Goal: Information Seeking & Learning: Learn about a topic

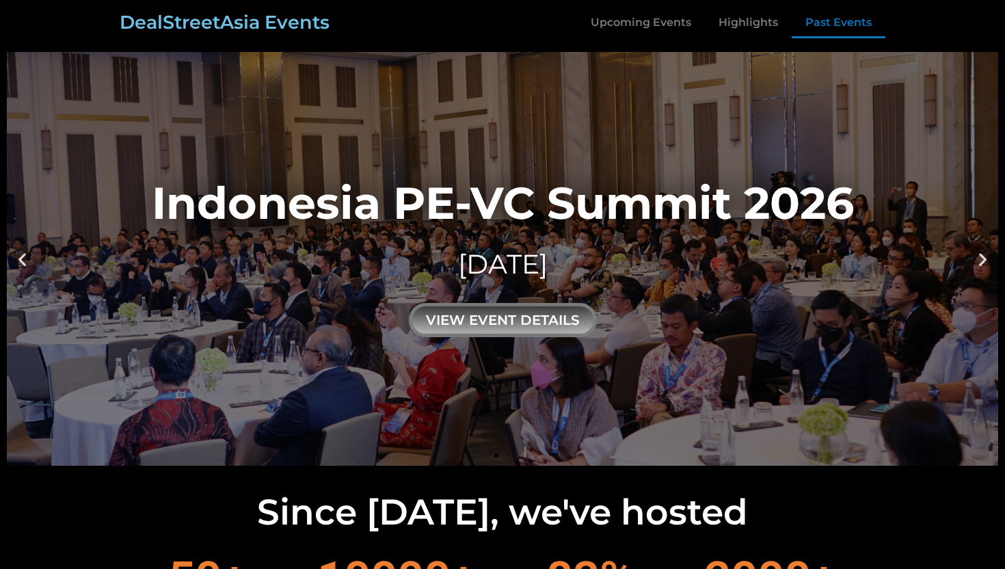
click at [840, 21] on link "Past Events" at bounding box center [839, 22] width 94 height 31
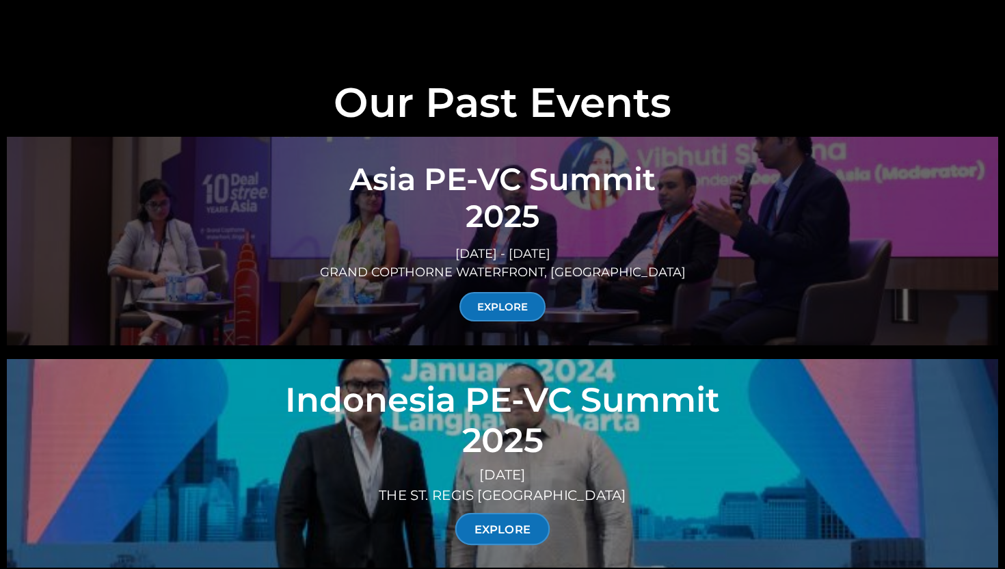
scroll to position [4796, 0]
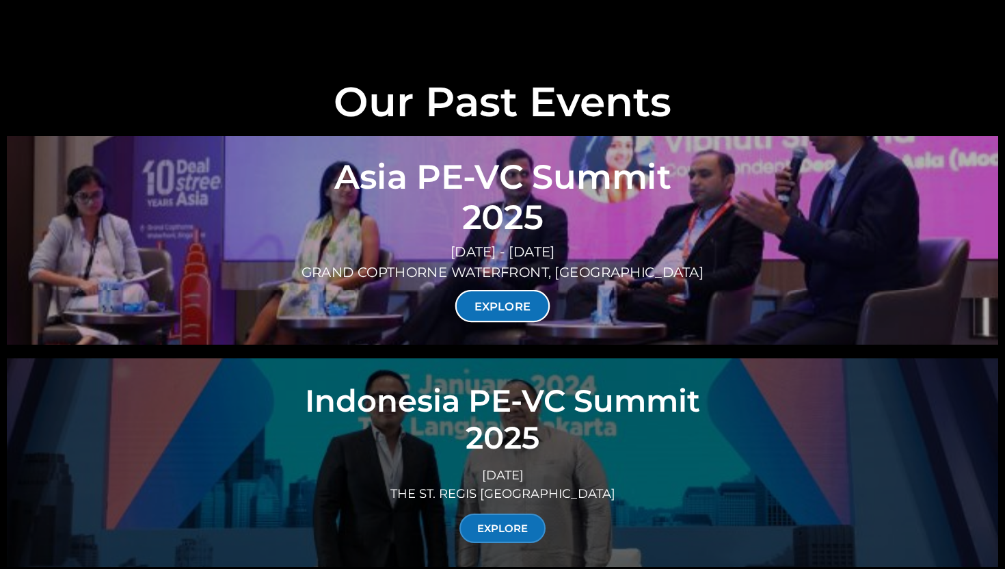
click at [520, 290] on link "EXPLORE" at bounding box center [503, 306] width 95 height 32
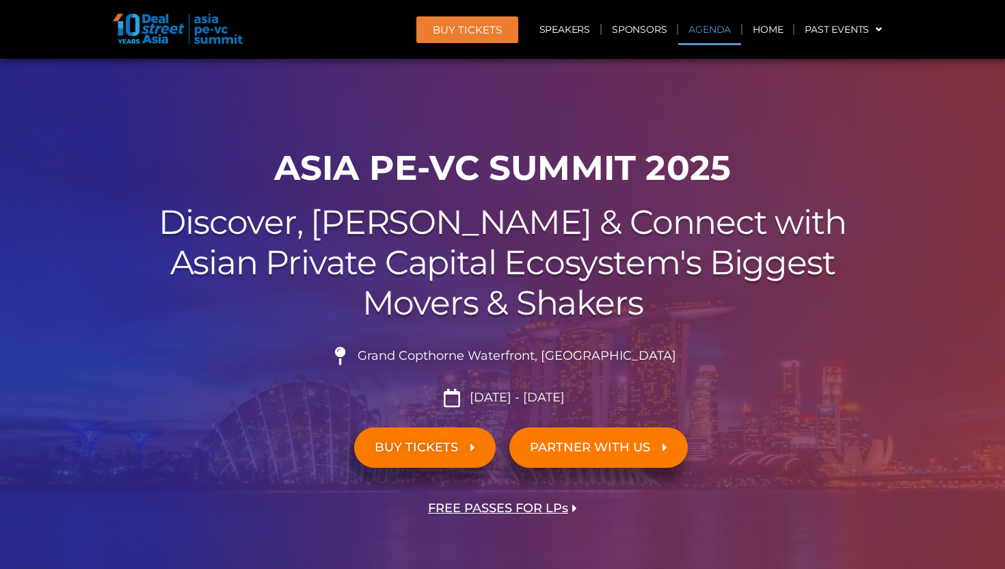
click at [696, 21] on link "Agenda" at bounding box center [710, 29] width 63 height 31
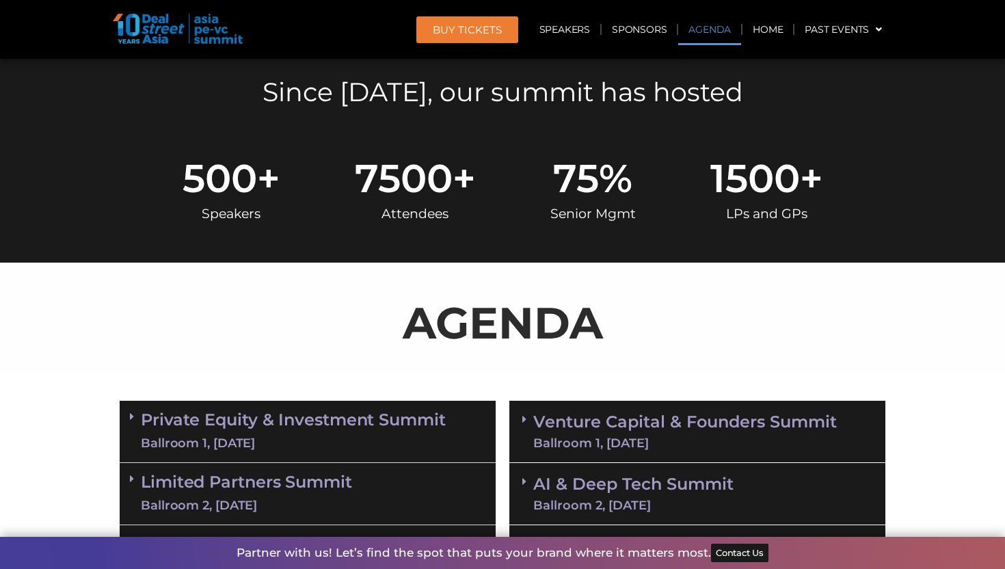
scroll to position [727, 0]
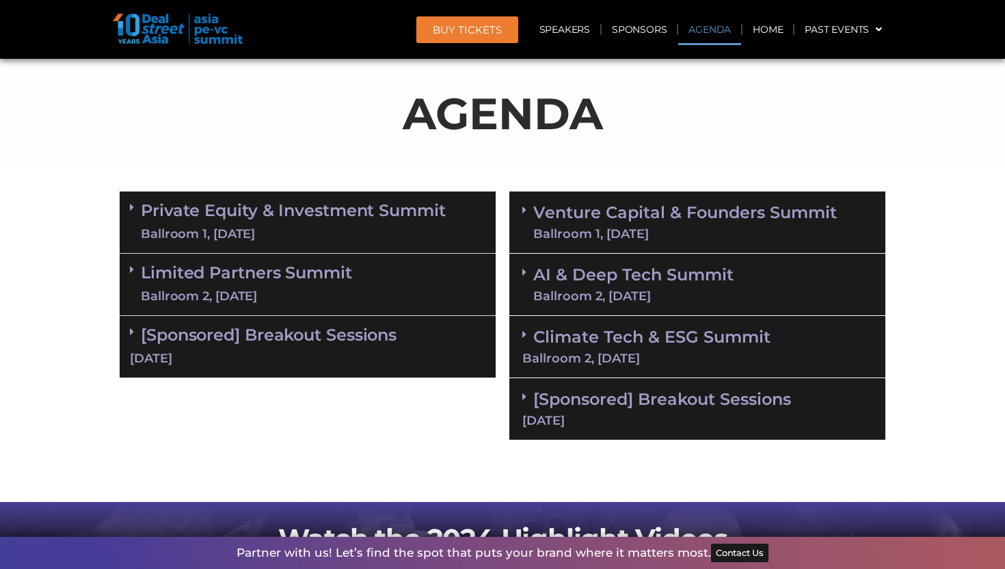
click at [649, 222] on link "Venture Capital & Founders​ Summit Ballroom 1, 11 Sept" at bounding box center [686, 223] width 304 height 36
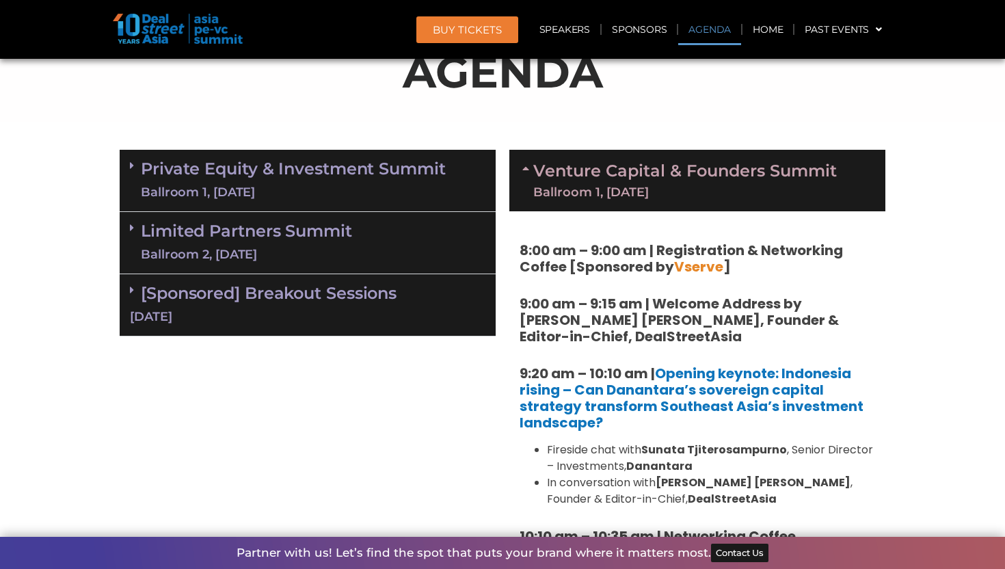
scroll to position [821, 0]
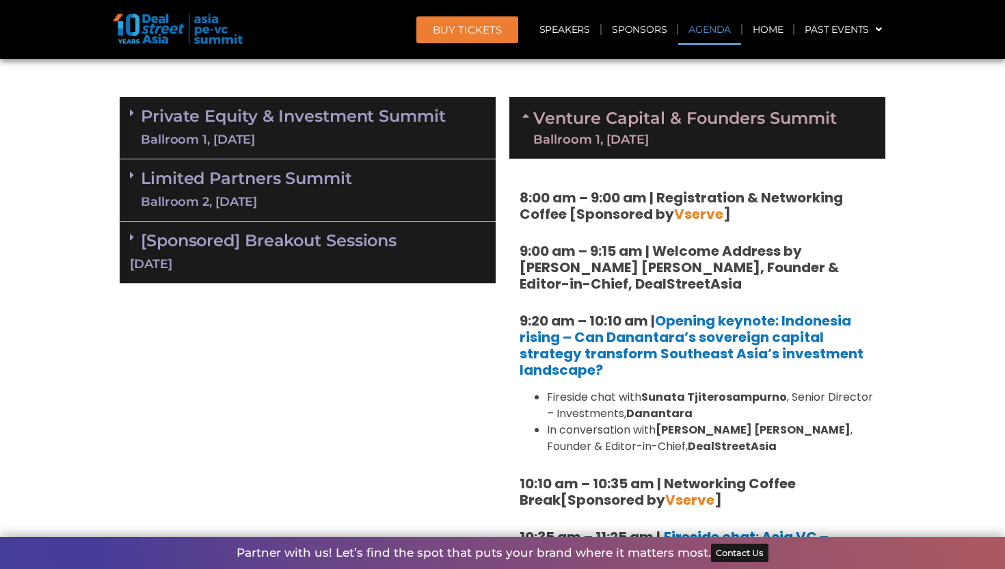
click at [327, 131] on div "Ballroom 1, 10 Sept" at bounding box center [293, 139] width 305 height 17
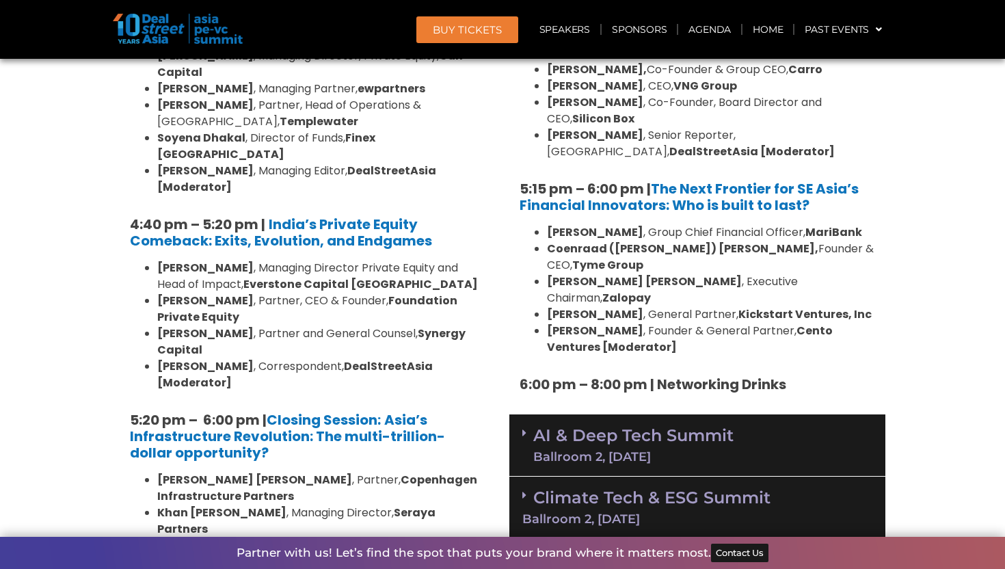
scroll to position [2469, 0]
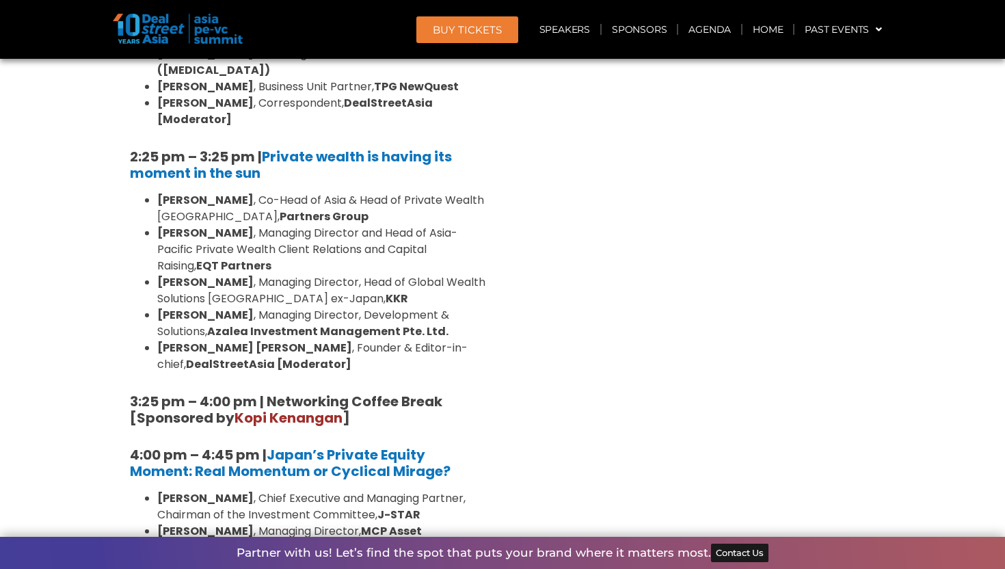
scroll to position [3899, 0]
